Goal: Information Seeking & Learning: Learn about a topic

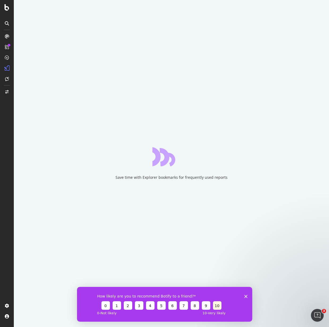
click at [216, 301] on button "10" at bounding box center [217, 305] width 8 height 8
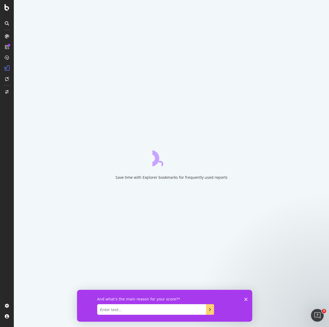
click at [197, 309] on textarea "Enter text..." at bounding box center [151, 309] width 109 height 11
click at [248, 298] on div "And what's the main reason for your score?" at bounding box center [164, 305] width 175 height 32
click at [246, 297] on icon "Close survey" at bounding box center [245, 298] width 3 height 3
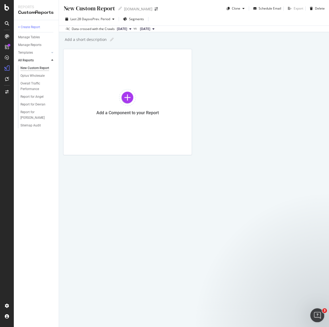
click at [313, 315] on icon "Open Intercom Messenger" at bounding box center [316, 314] width 9 height 9
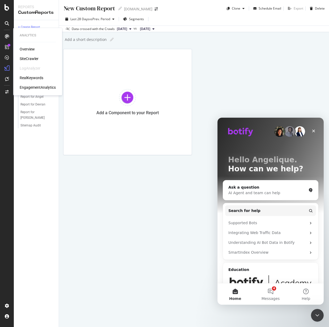
click at [25, 48] on div "Overview" at bounding box center [27, 48] width 15 height 5
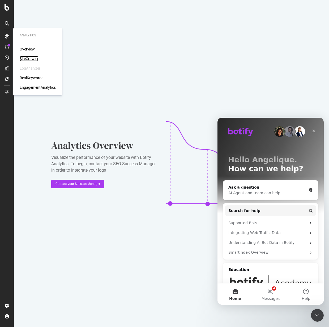
click at [25, 58] on div "SiteCrawler" at bounding box center [29, 58] width 19 height 5
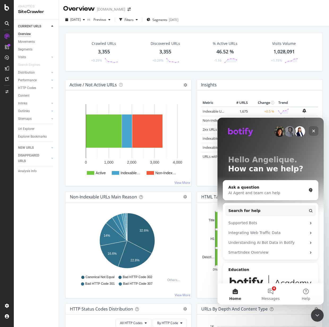
click at [314, 128] on div "Close" at bounding box center [314, 131] width 10 height 10
